Goal: Transaction & Acquisition: Purchase product/service

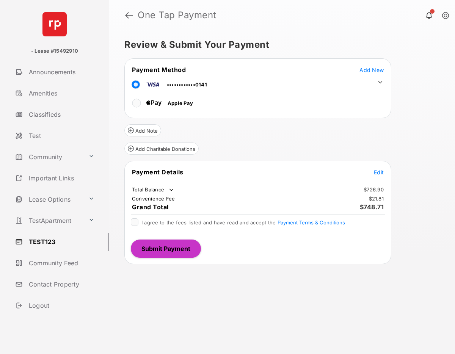
click at [368, 71] on span "Add New" at bounding box center [372, 70] width 24 height 6
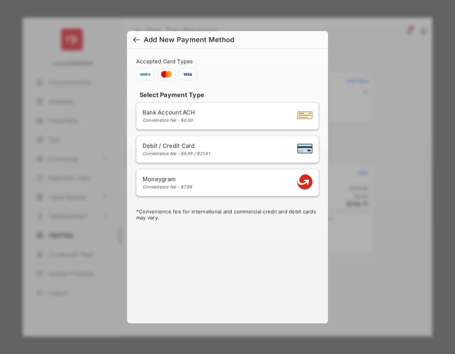
click at [137, 38] on div at bounding box center [136, 40] width 7 height 8
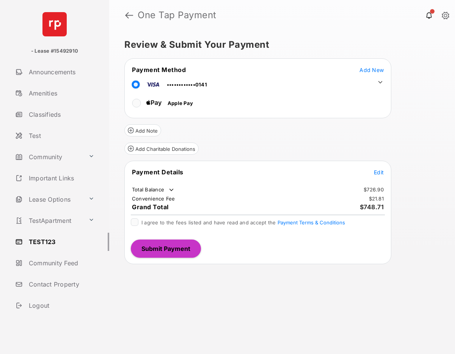
click at [380, 81] on icon at bounding box center [380, 82] width 7 height 7
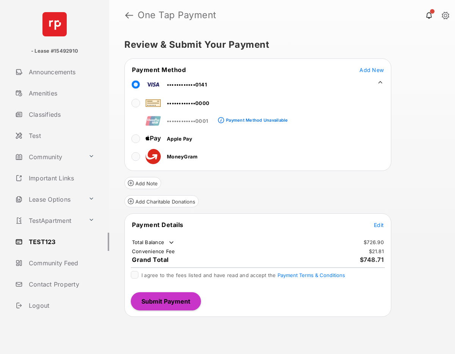
click at [364, 33] on div "Review & Submit Your Payment Payment Method Add New ••••••••••••0141 ••••••••••…" at bounding box center [282, 192] width 346 height 324
click at [379, 80] on icon at bounding box center [380, 82] width 7 height 7
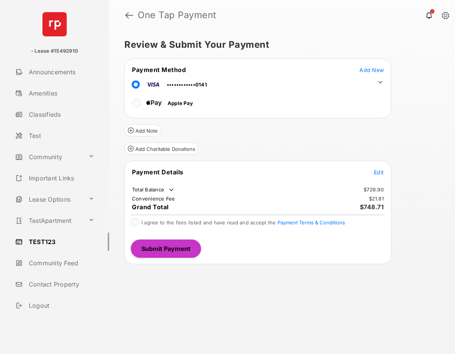
click at [315, 38] on div "Review & Submit Your Payment Payment Method Add New ••••••••••••0141 Apple Pay …" at bounding box center [282, 192] width 346 height 324
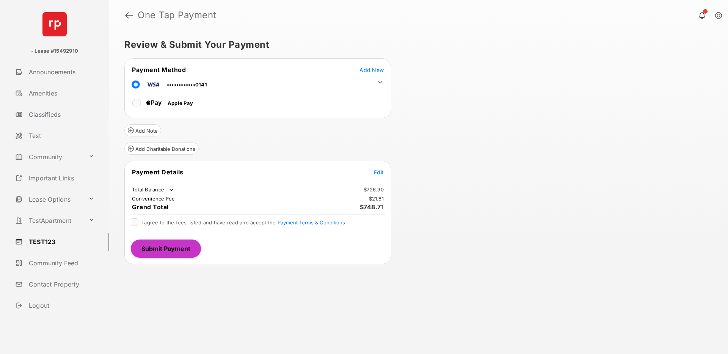
click at [452, 47] on h5 "Review & Submit Your Payment" at bounding box center [415, 44] width 583 height 9
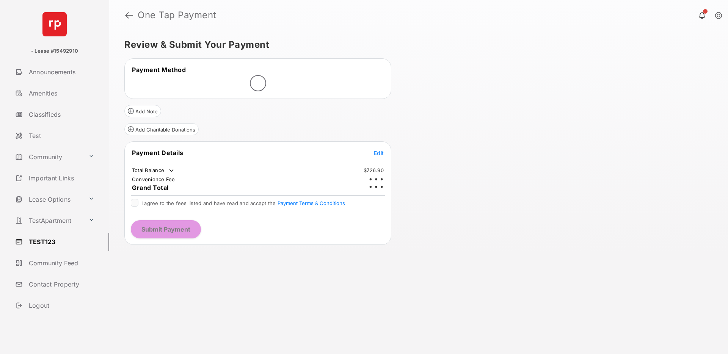
click at [409, 33] on div "Review & Submit Your Payment Payment Method Add Note Add Charitable Donations P…" at bounding box center [418, 192] width 619 height 324
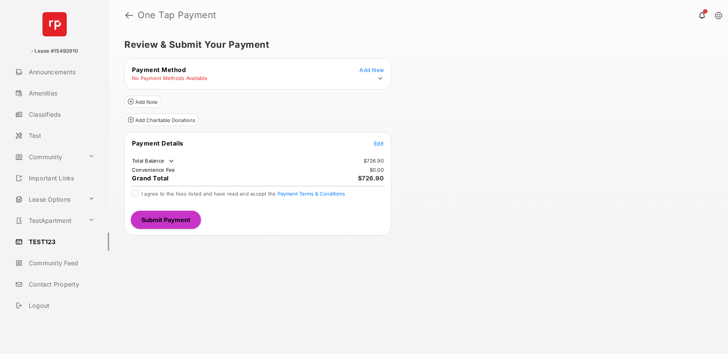
click at [491, 144] on div "Review & Submit Your Payment Payment Method Add New No Payment Methods Availabl…" at bounding box center [418, 192] width 619 height 324
click at [479, 124] on div "Review & Submit Your Payment Payment Method Add New No Payment Methods Availabl…" at bounding box center [418, 192] width 619 height 324
click at [530, 44] on h5 "Review & Submit Your Payment" at bounding box center [415, 44] width 583 height 9
click at [511, 96] on div "Review & Submit Your Payment Payment Method Add New No Payment Methods Availabl…" at bounding box center [418, 192] width 619 height 324
click at [480, 124] on div "Review & Submit Your Payment Payment Method Add New No Payment Methods Availabl…" at bounding box center [418, 192] width 619 height 324
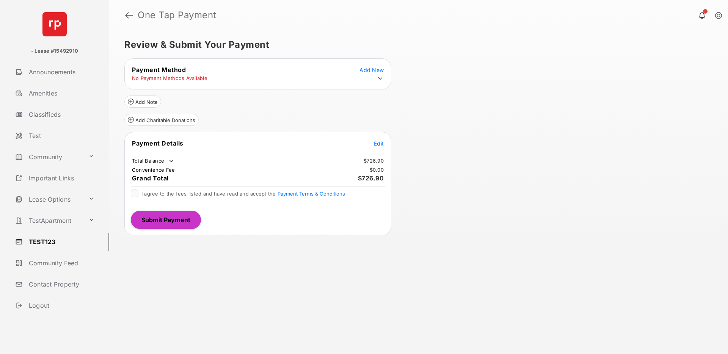
click at [505, 109] on div "Review & Submit Your Payment Payment Method Add New No Payment Methods Availabl…" at bounding box center [418, 192] width 619 height 324
click at [505, 62] on div "Review & Submit Your Payment Payment Method Add New No Payment Methods Availabl…" at bounding box center [418, 192] width 619 height 324
